Goal: Check status: Check status

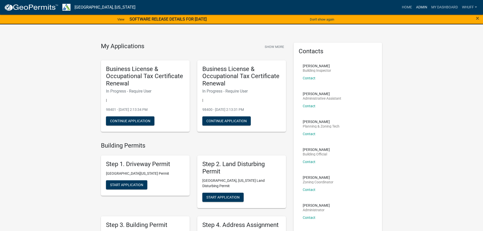
click at [422, 7] on link "Admin" at bounding box center [421, 8] width 15 height 10
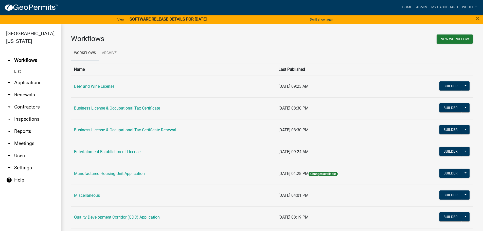
click at [31, 77] on link "arrow_drop_down Applications" at bounding box center [30, 83] width 61 height 12
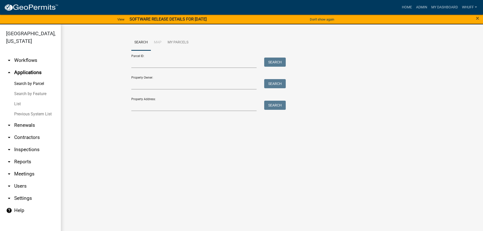
click at [28, 54] on link "arrow_drop_down Workflows" at bounding box center [30, 60] width 61 height 12
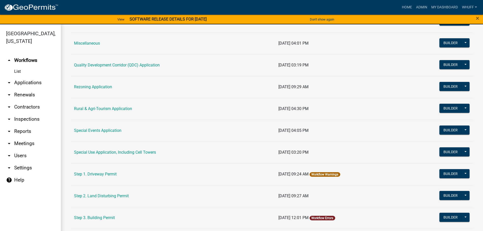
scroll to position [203, 0]
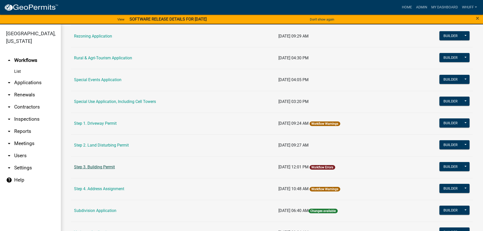
click at [104, 166] on link "Step 3. Building Permit" at bounding box center [94, 167] width 41 height 5
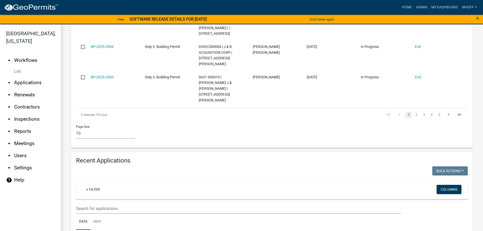
scroll to position [457, 0]
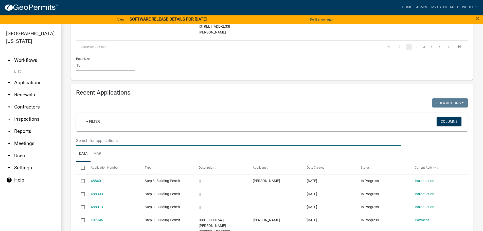
click at [115, 135] on input "text" at bounding box center [238, 140] width 325 height 10
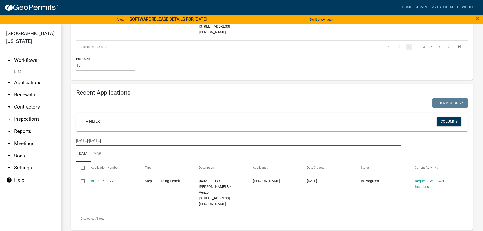
scroll to position [396, 0]
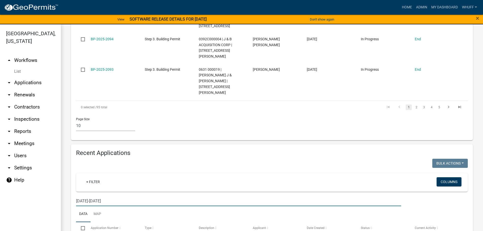
type input "[DATE]-[DATE]"
